Goal: Find specific page/section: Find specific page/section

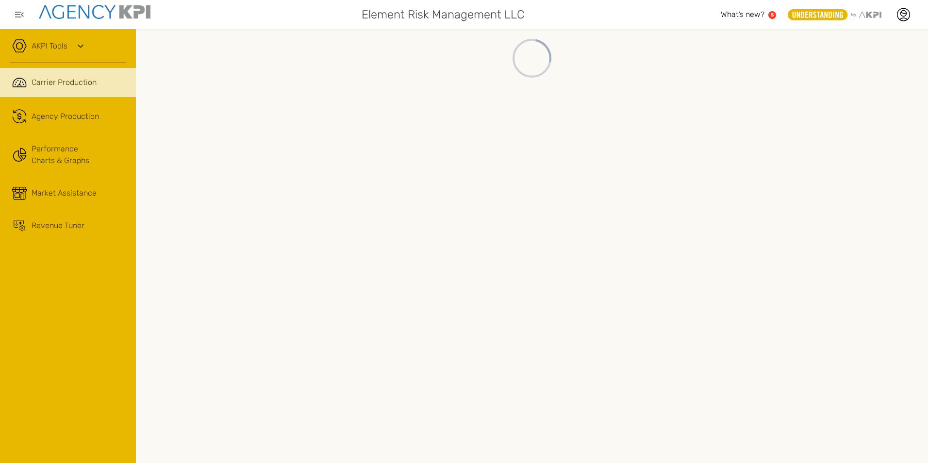
click at [85, 81] on span "Carrier Production" at bounding box center [64, 83] width 65 height 12
click at [69, 82] on div "Agency Production" at bounding box center [65, 83] width 67 height 12
click at [38, 86] on span "Carrier Production" at bounding box center [64, 83] width 65 height 12
